Goal: Task Accomplishment & Management: Manage account settings

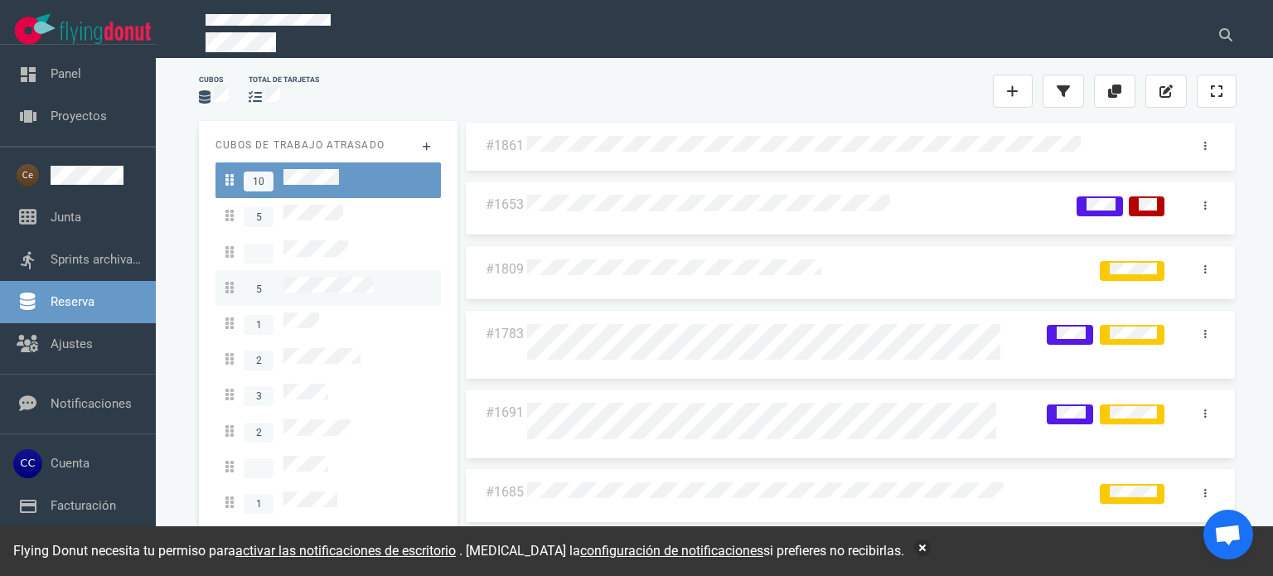
click at [347, 288] on span "5" at bounding box center [299, 288] width 148 height 22
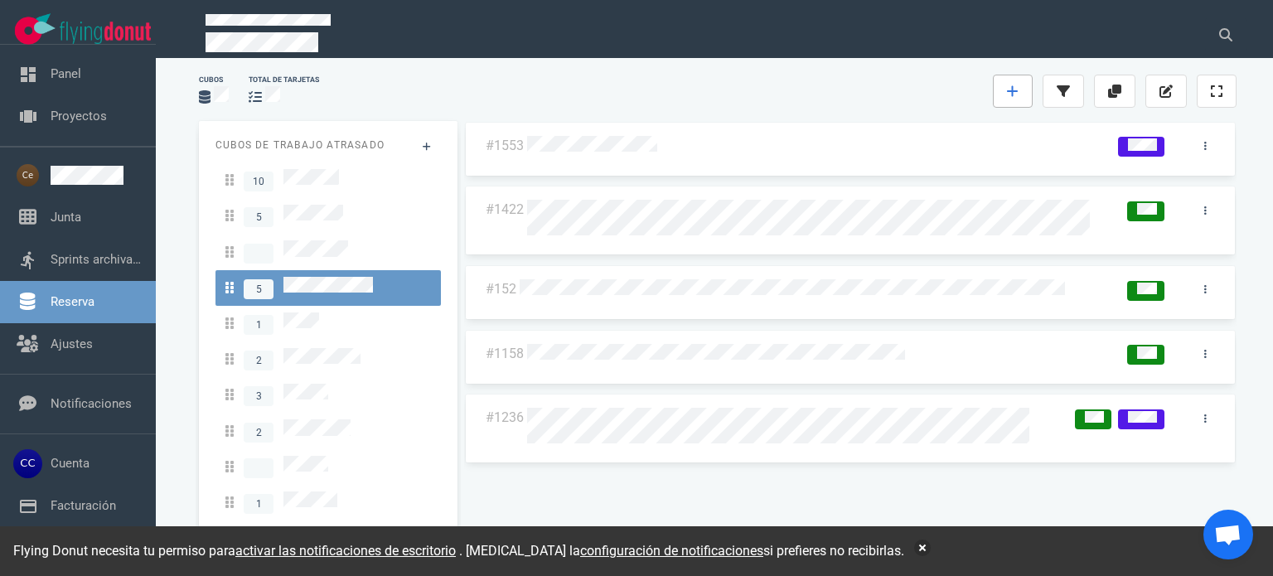
click at [1021, 95] on link at bounding box center [1013, 91] width 40 height 33
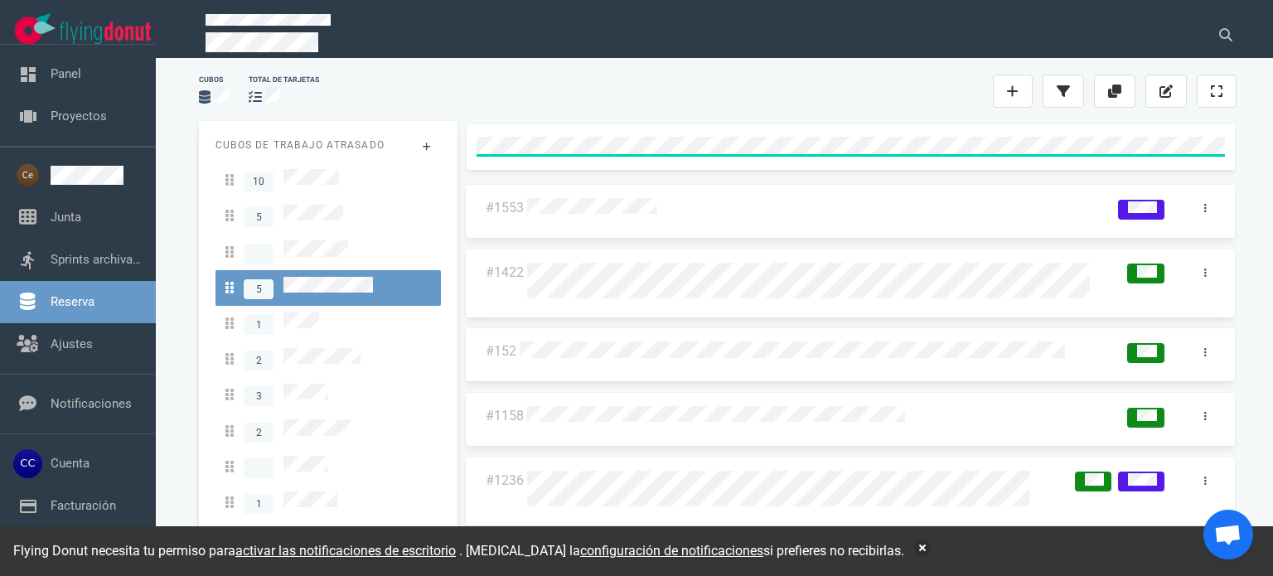
drag, startPoint x: 762, startPoint y: 106, endPoint x: 793, endPoint y: 107, distance: 31.5
click at [763, 106] on div "Cubos total de tarjetas" at bounding box center [718, 91] width 1058 height 53
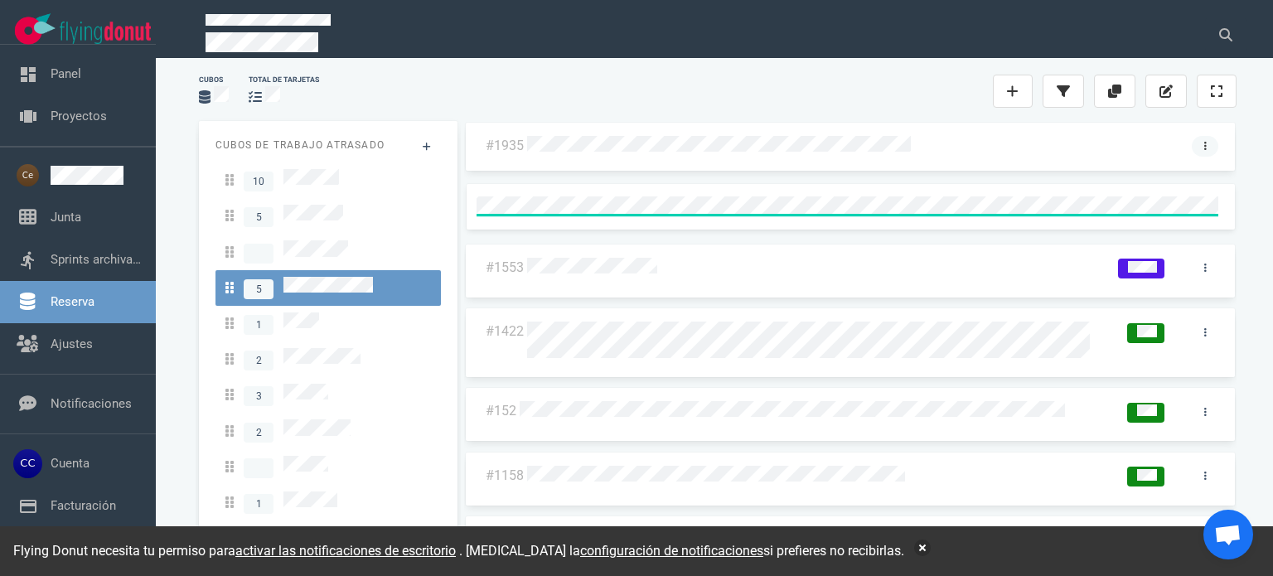
click at [1193, 145] on link at bounding box center [1205, 146] width 27 height 21
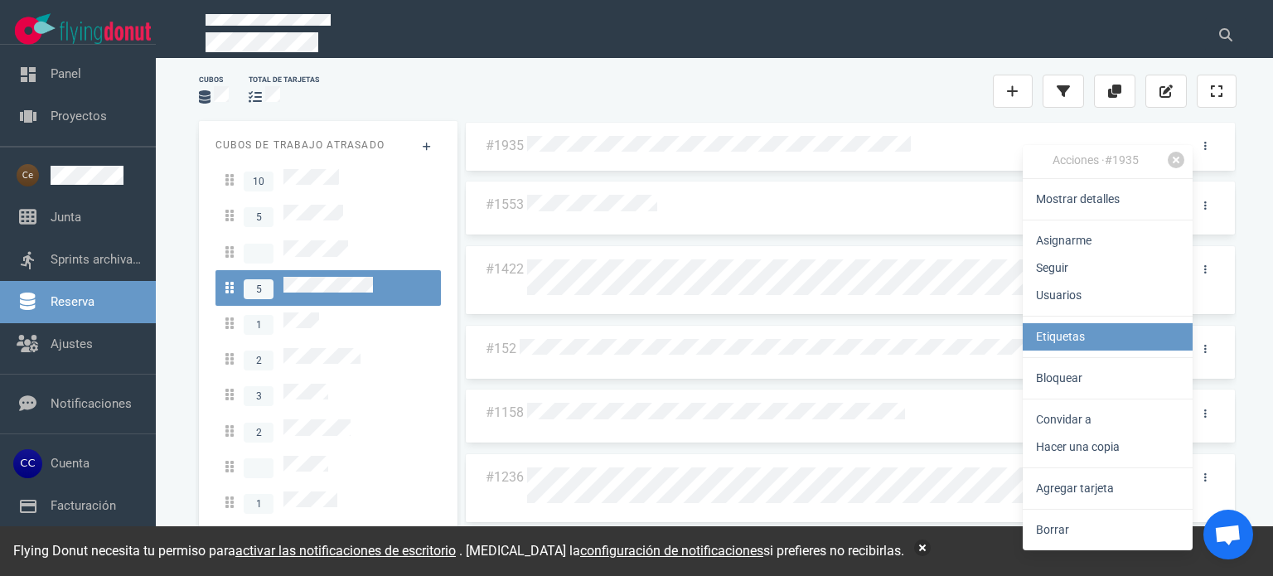
click at [1074, 337] on font "Etiquetas" at bounding box center [1060, 336] width 49 height 13
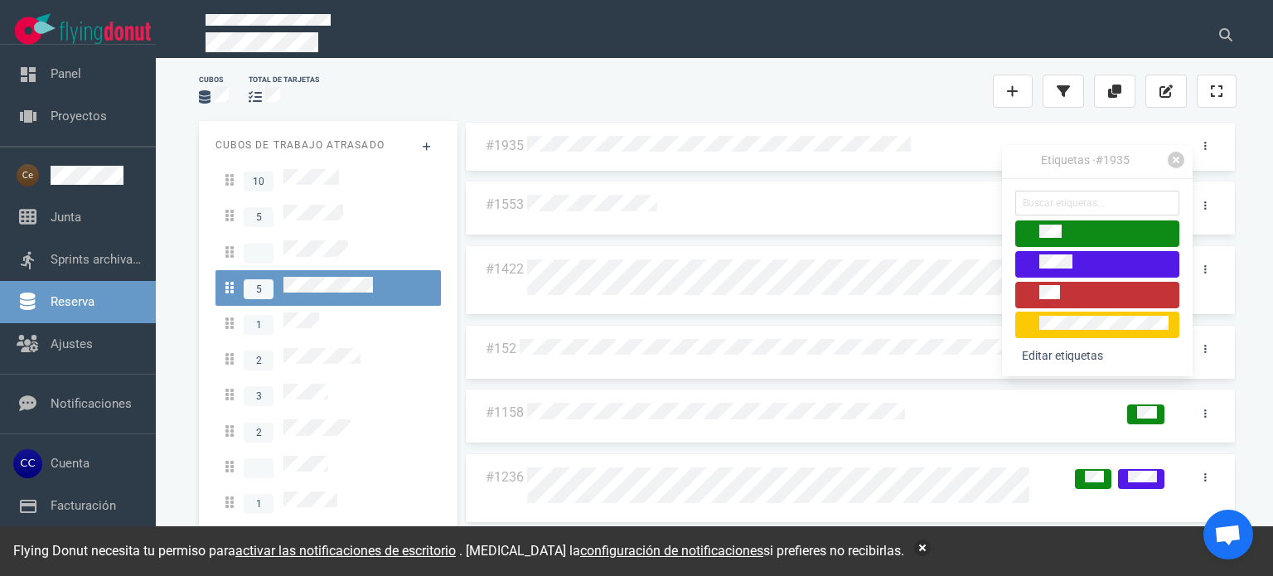
click at [1073, 291] on div at bounding box center [1097, 294] width 149 height 19
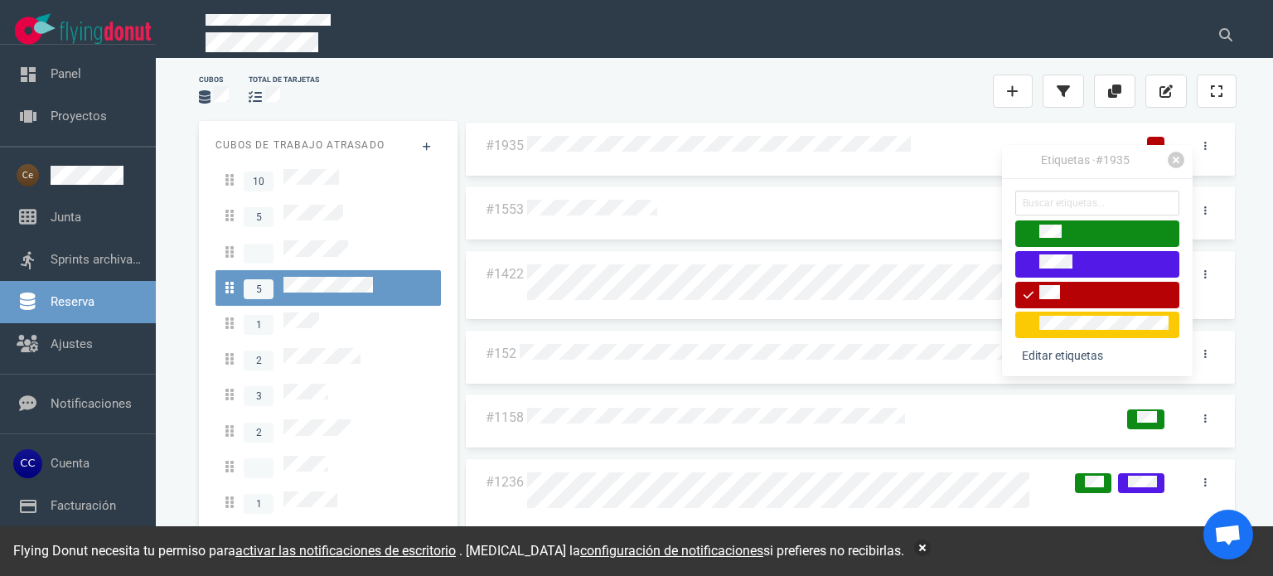
click at [931, 104] on div "Cubos total de tarjetas" at bounding box center [718, 91] width 1058 height 53
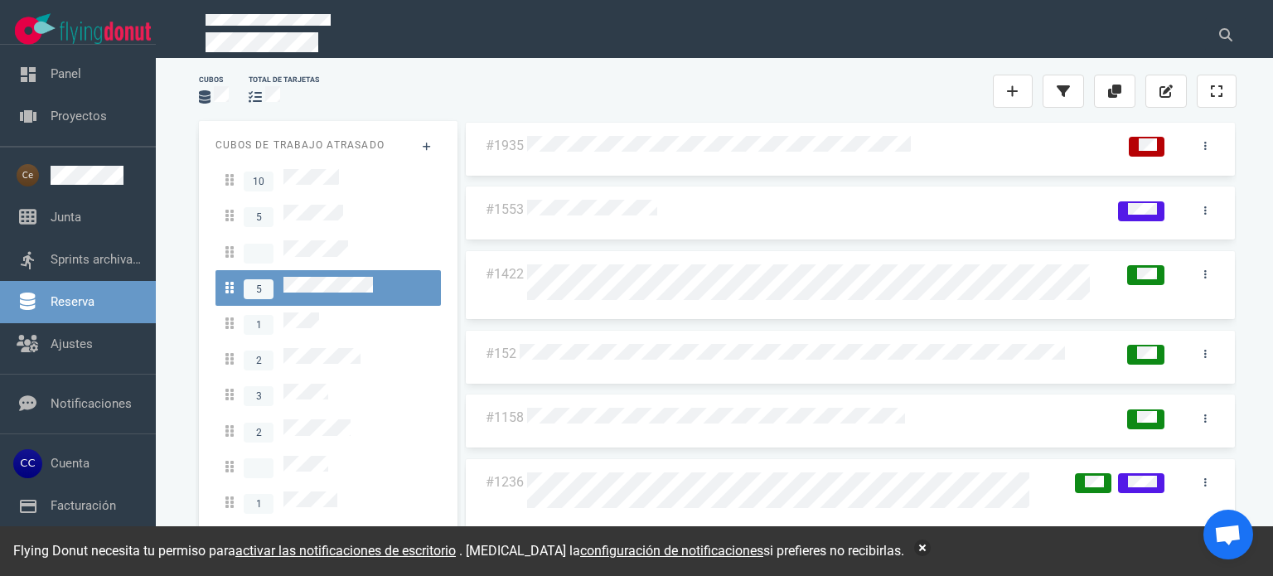
click at [1084, 143] on div at bounding box center [817, 147] width 580 height 22
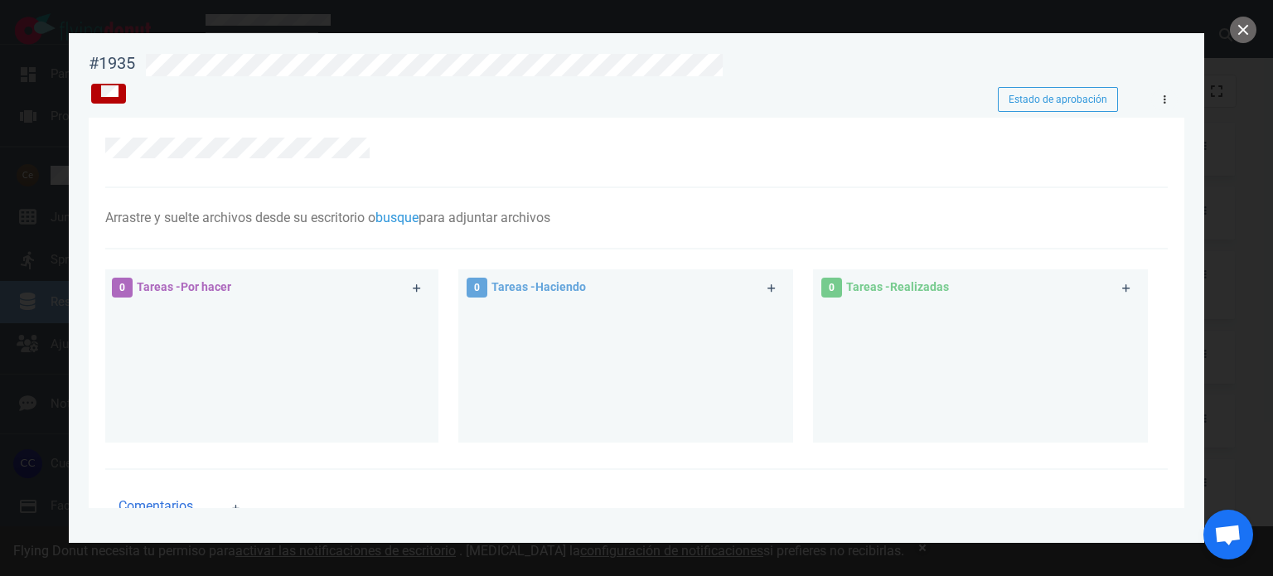
click at [1159, 99] on link at bounding box center [1164, 100] width 27 height 21
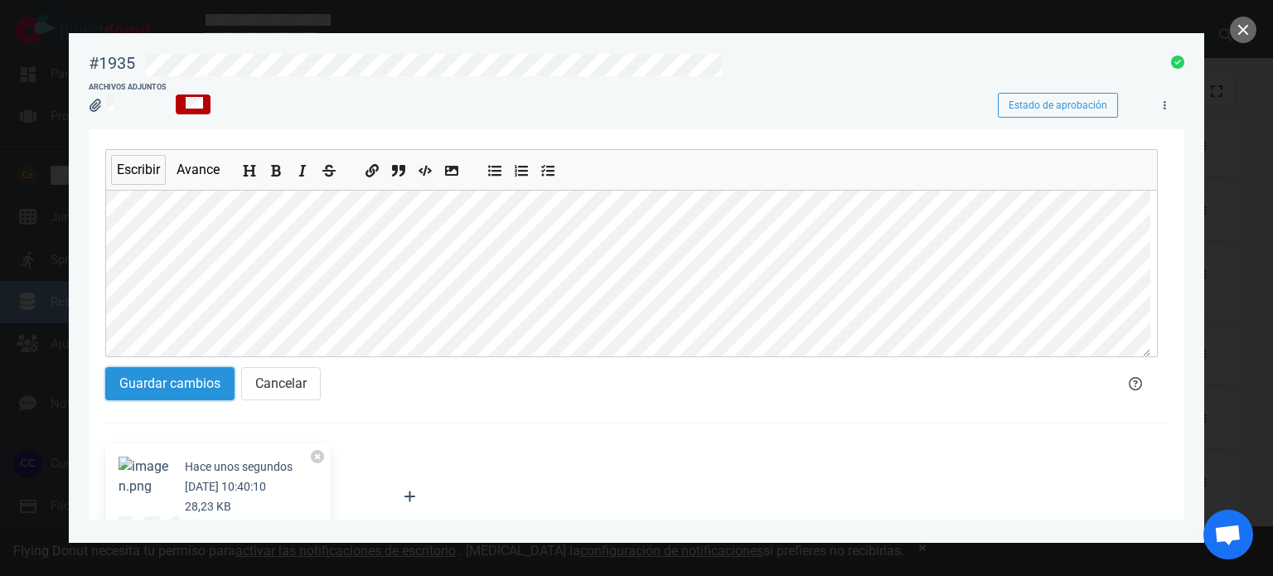
click at [152, 389] on font "Guardar cambios" at bounding box center [169, 384] width 101 height 16
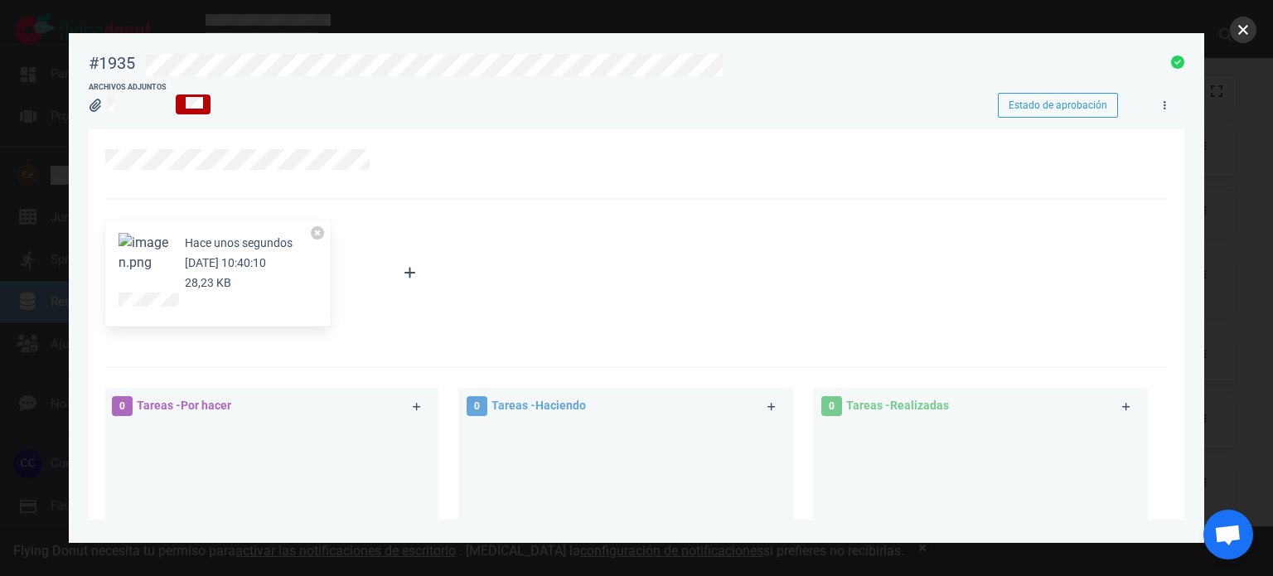
drag, startPoint x: 1240, startPoint y: 40, endPoint x: 1195, endPoint y: 44, distance: 45.8
click at [1239, 39] on button "cerca" at bounding box center [1243, 30] width 27 height 27
